Goal: Transaction & Acquisition: Purchase product/service

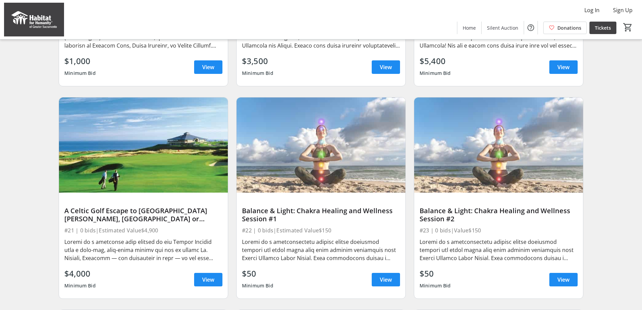
scroll to position [438, 0]
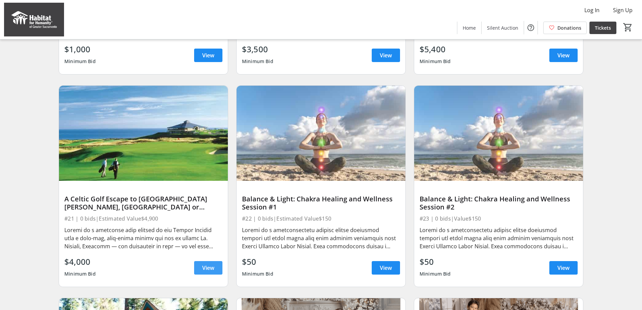
click at [214, 270] on span "View" at bounding box center [208, 268] width 12 height 8
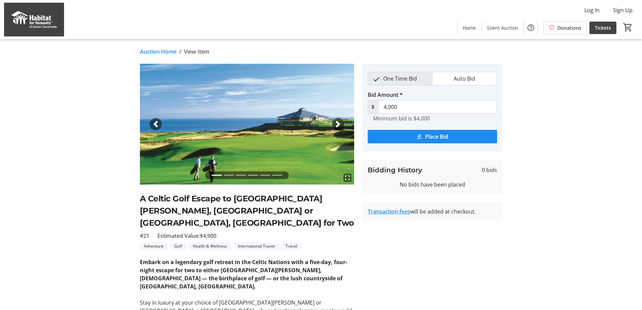
click at [339, 122] on span "button" at bounding box center [338, 124] width 7 height 7
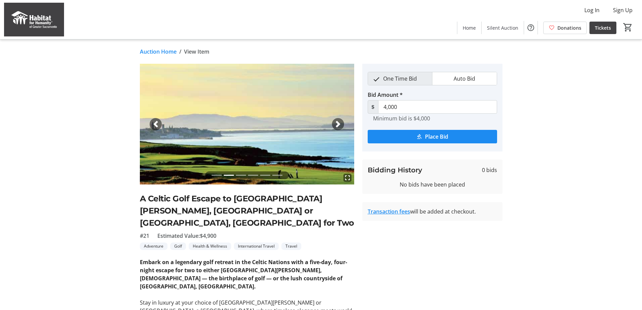
click at [339, 122] on span "button" at bounding box center [338, 124] width 7 height 7
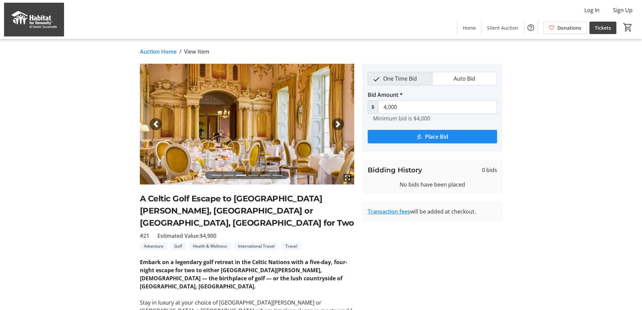
click at [339, 122] on span "button" at bounding box center [338, 124] width 7 height 7
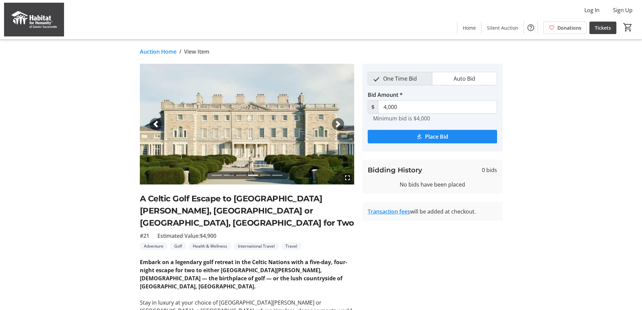
click at [339, 122] on span "button" at bounding box center [338, 124] width 7 height 7
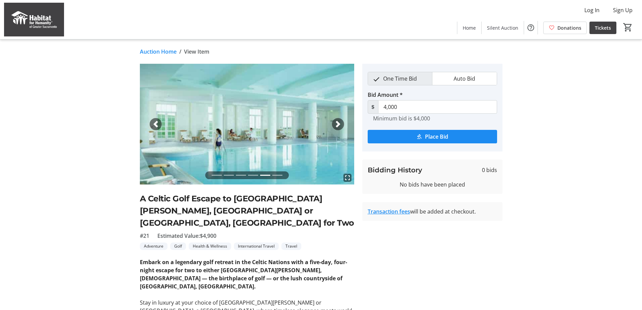
click at [339, 122] on span "button" at bounding box center [338, 124] width 7 height 7
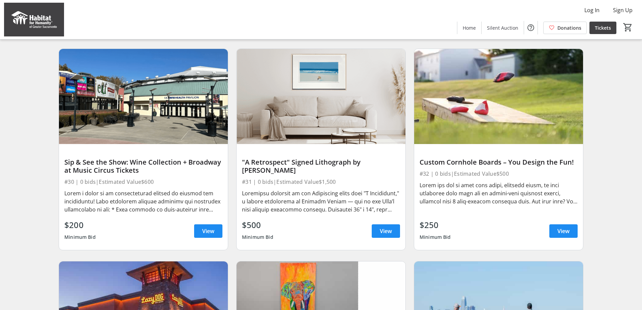
scroll to position [1079, 0]
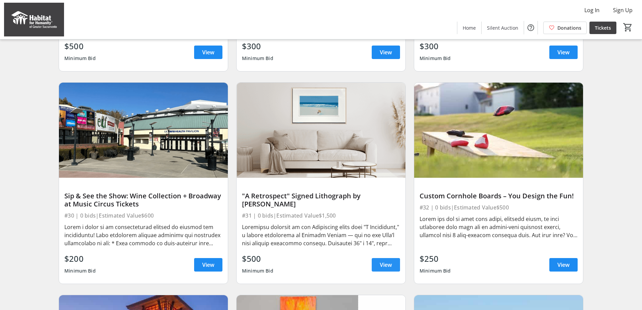
click at [388, 269] on span "View" at bounding box center [386, 265] width 12 height 8
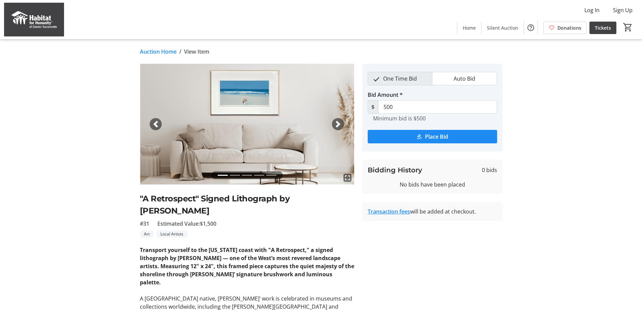
click at [337, 122] on span "button" at bounding box center [338, 124] width 7 height 7
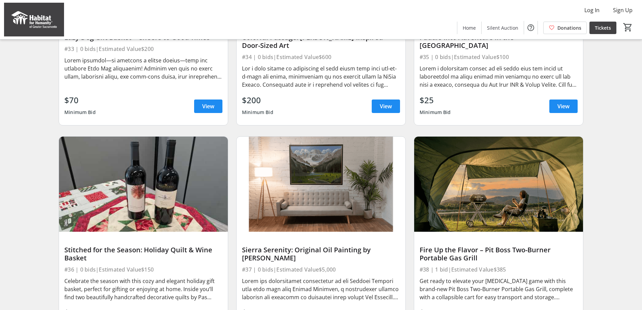
scroll to position [1504, 0]
